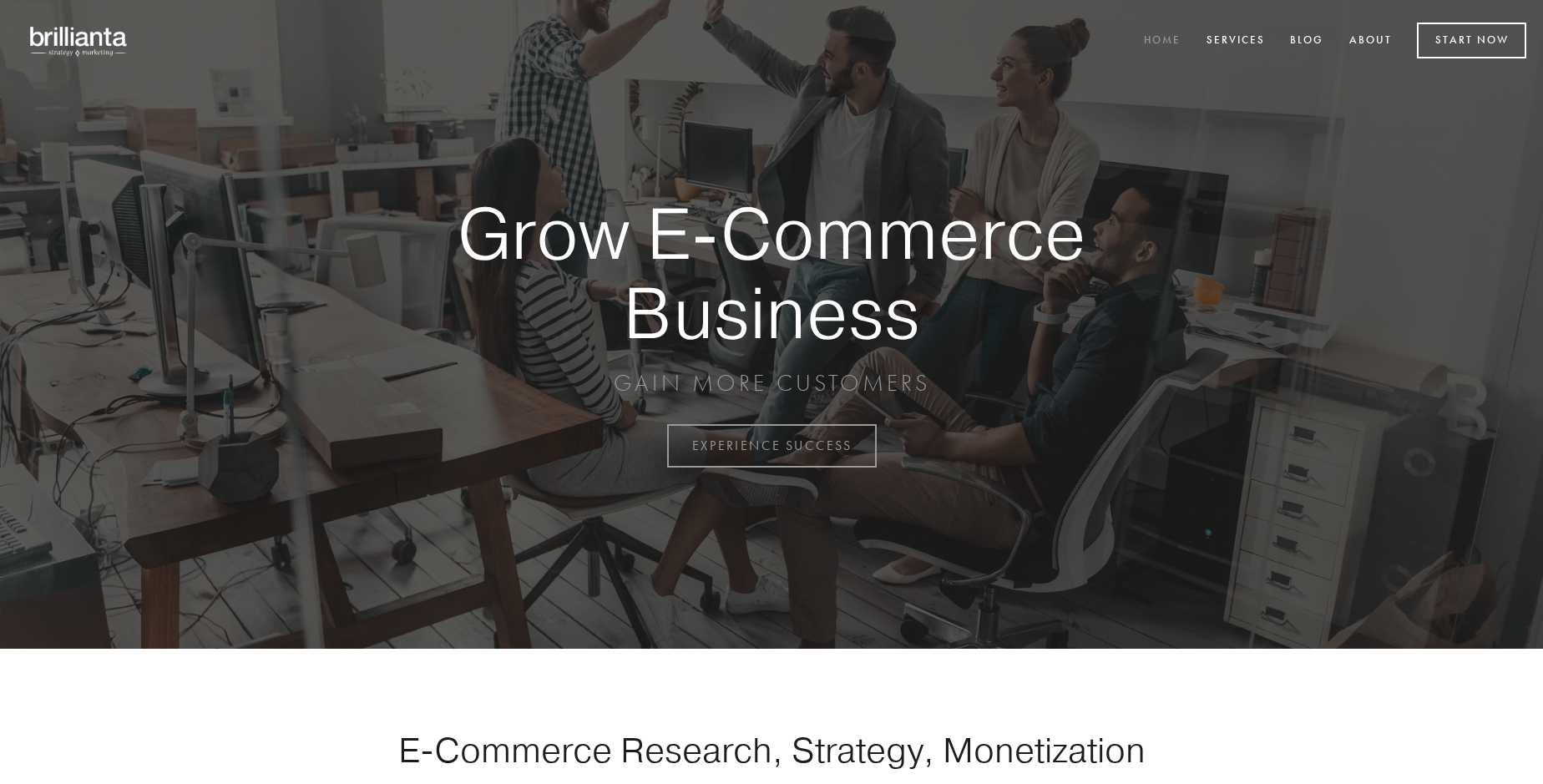
scroll to position [4378, 0]
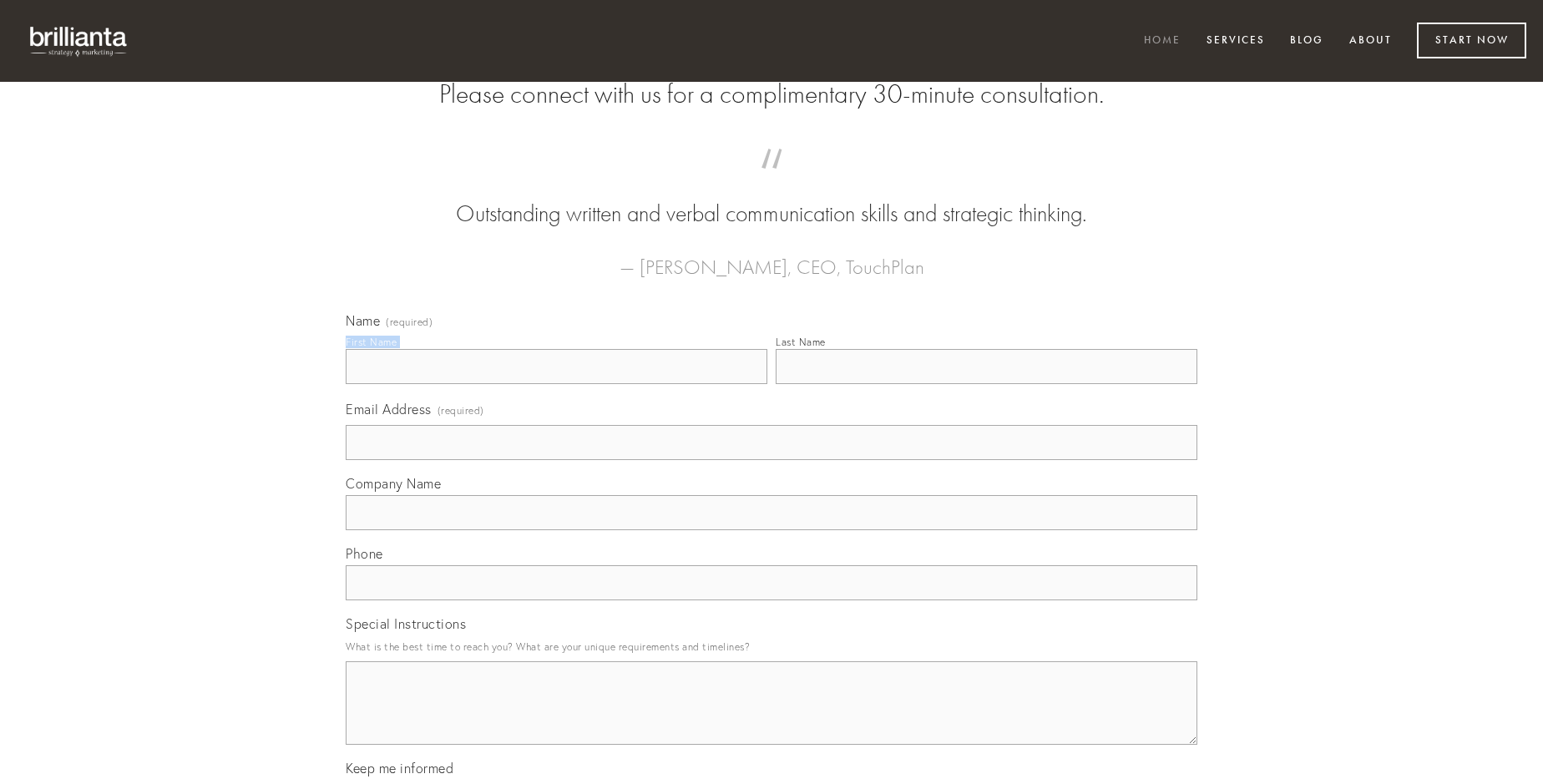
type input "[PERSON_NAME]"
click at [986, 384] on input "Last Name" at bounding box center [986, 366] width 422 height 35
type input "[PERSON_NAME]"
click at [772, 460] on input "Email Address (required)" at bounding box center [772, 442] width 852 height 35
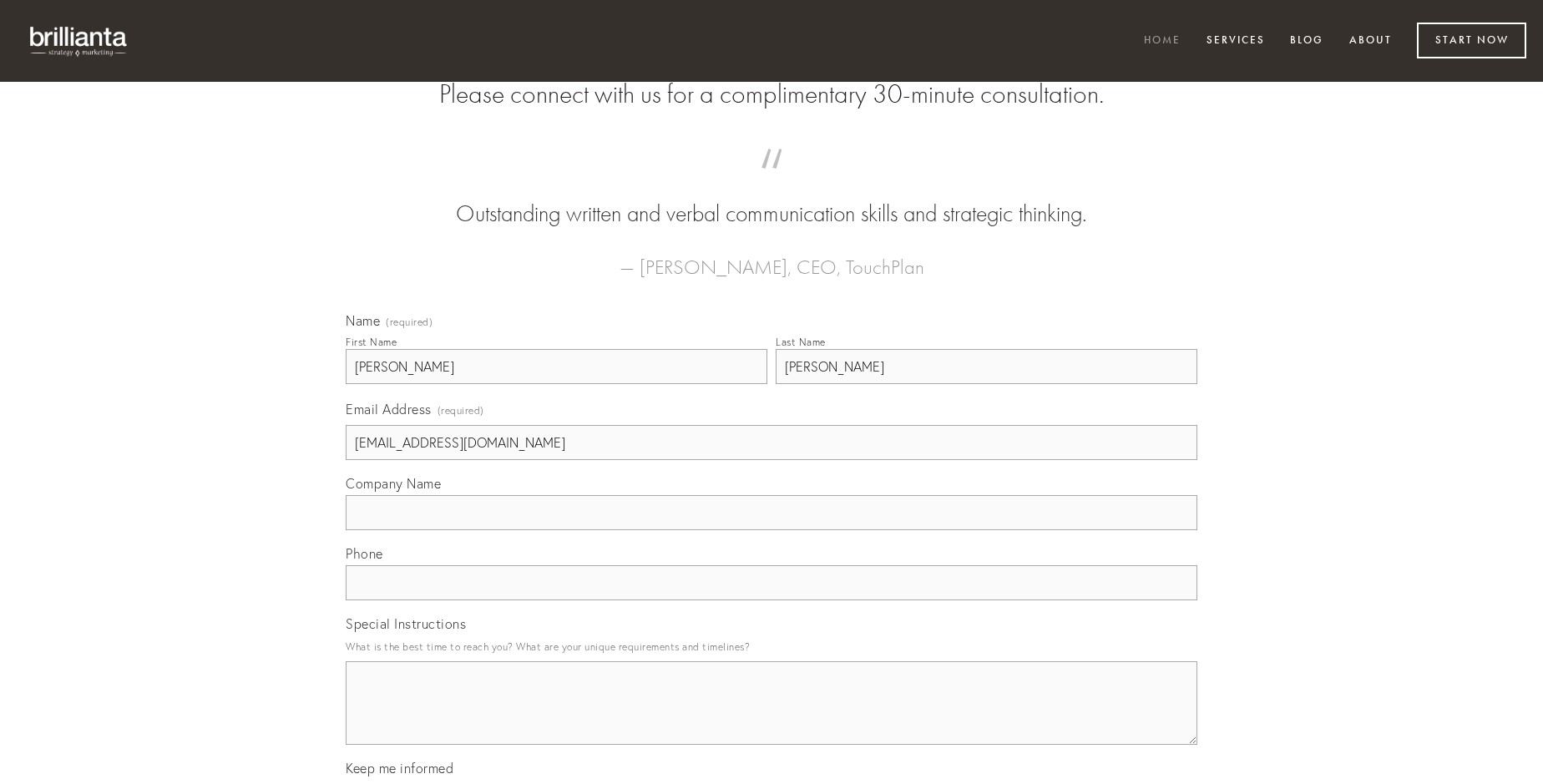
type input "[EMAIL_ADDRESS][DOMAIN_NAME]"
click at [772, 530] on input "Company Name" at bounding box center [772, 512] width 852 height 35
type input "vulpes"
click at [772, 601] on input "text" at bounding box center [772, 583] width 852 height 35
click at [772, 718] on textarea "Special Instructions" at bounding box center [772, 703] width 852 height 84
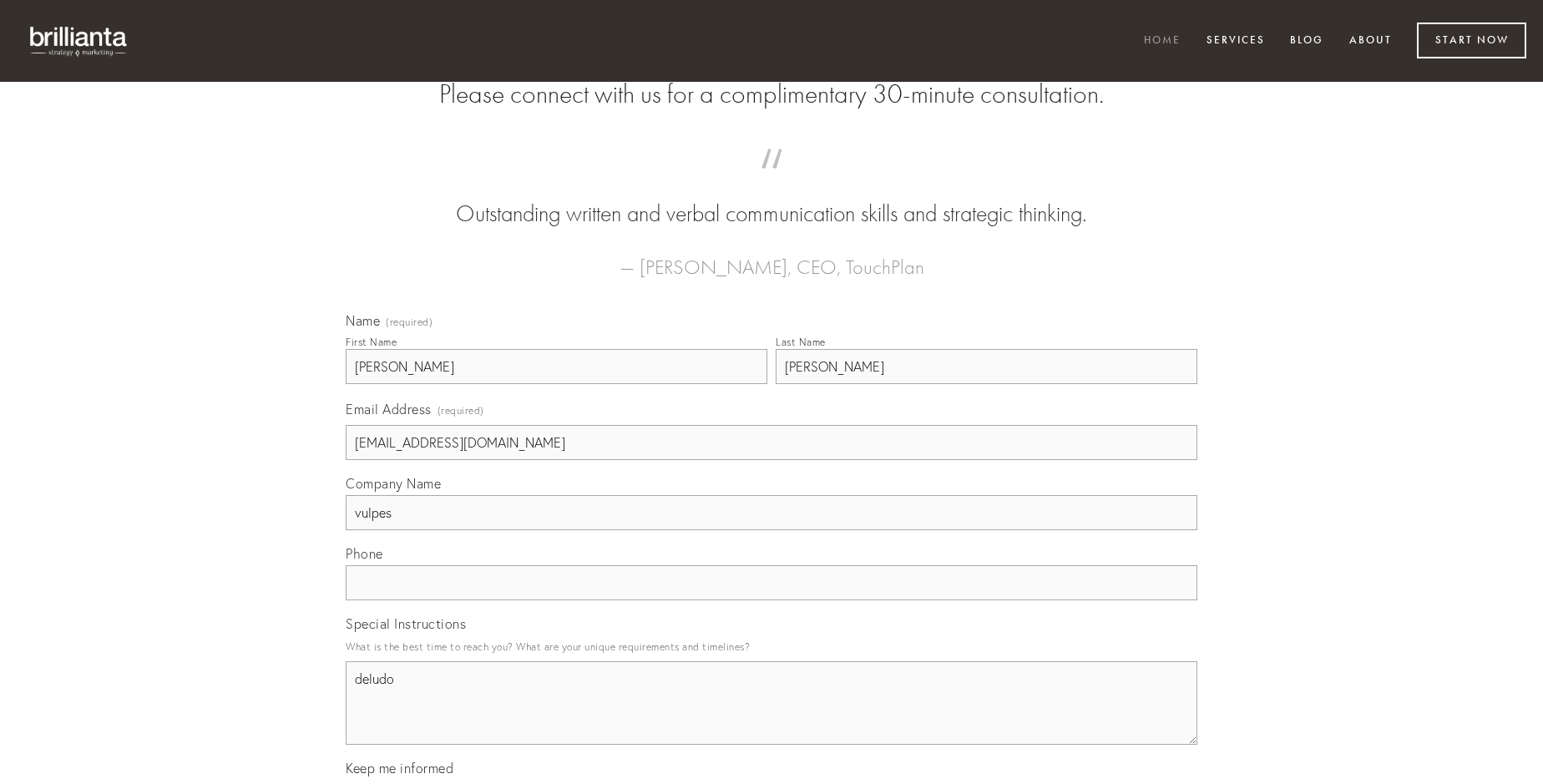
type textarea "deludo"
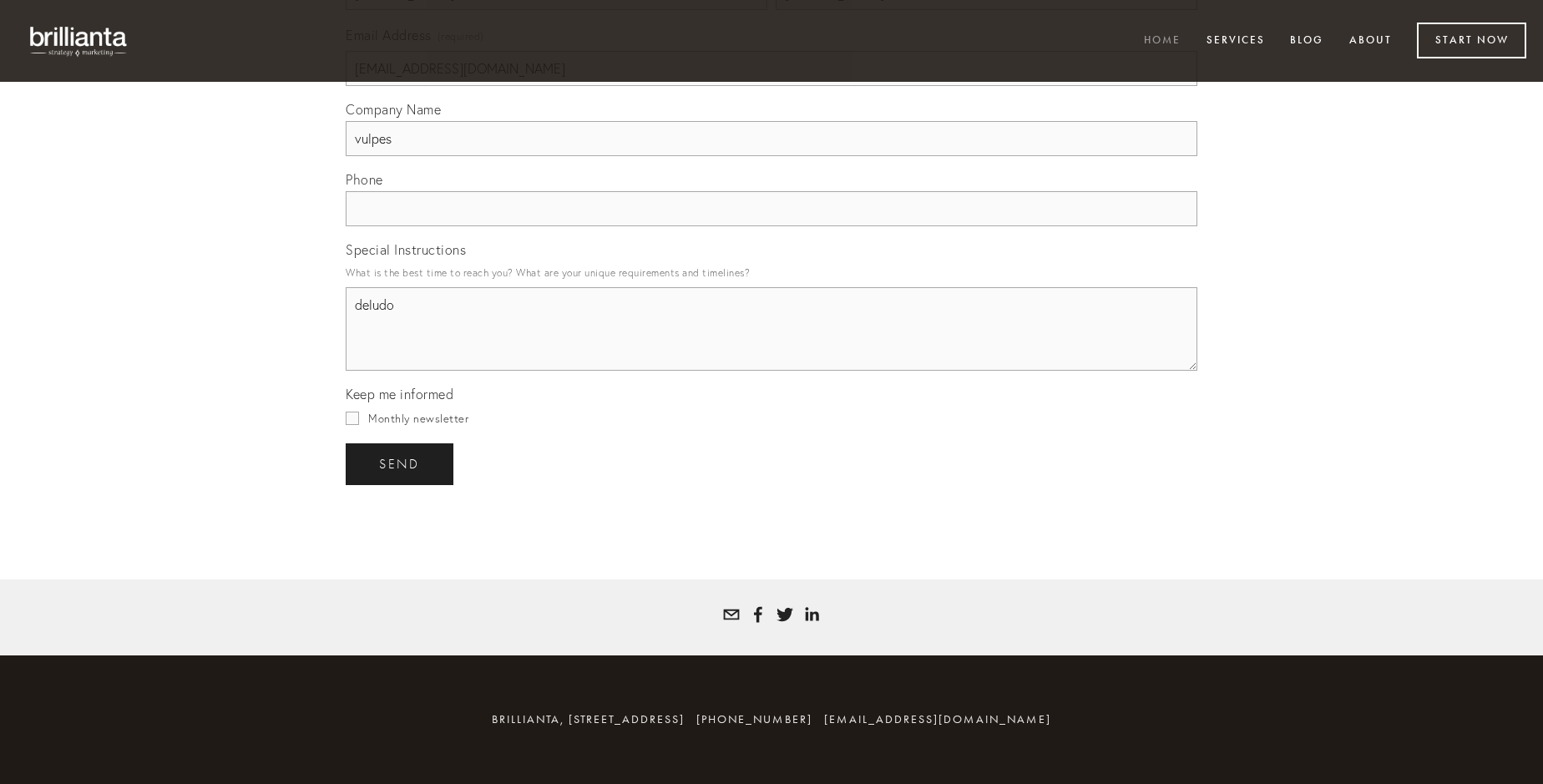
click at [401, 463] on span "send" at bounding box center [400, 464] width 41 height 15
